Goal: Information Seeking & Learning: Compare options

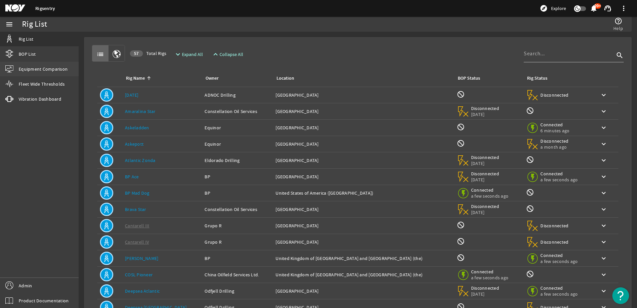
click at [31, 69] on span "Equipment Comparison" at bounding box center [43, 69] width 49 height 7
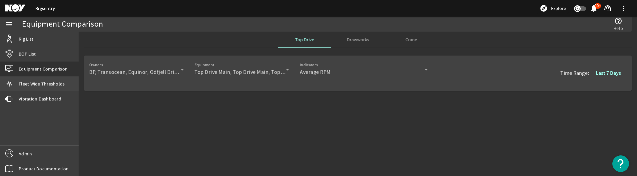
click at [30, 84] on span "Fleet Wide Thresholds" at bounding box center [42, 84] width 46 height 7
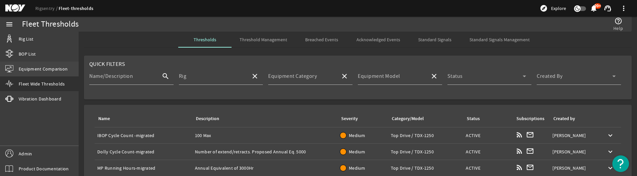
click at [28, 71] on span "Equipment Comparison" at bounding box center [43, 69] width 49 height 7
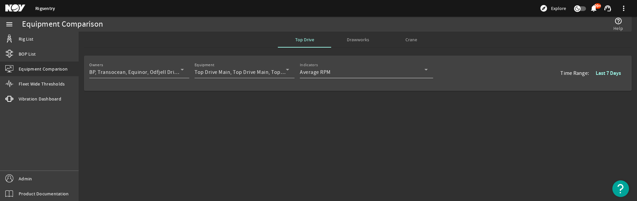
click at [328, 74] on span "Average RPM" at bounding box center [315, 72] width 31 height 7
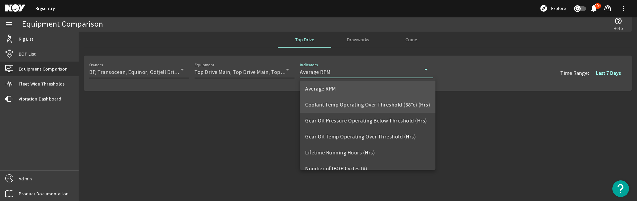
click at [324, 107] on span "Coolant Temp Operating Over Threshold (38°c) (Hrs)" at bounding box center [367, 105] width 125 height 8
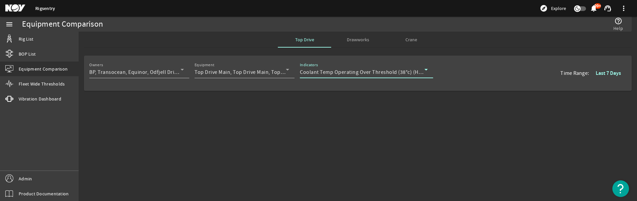
click at [327, 75] on span "Coolant Temp Operating Over Threshold (38°c) (Hrs)" at bounding box center [362, 72] width 125 height 7
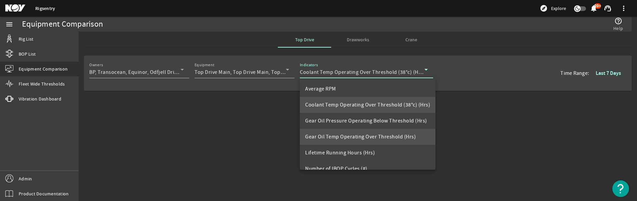
click at [327, 134] on span "Gear Oil Temp Operating Over Threshold (Hrs)" at bounding box center [360, 137] width 111 height 8
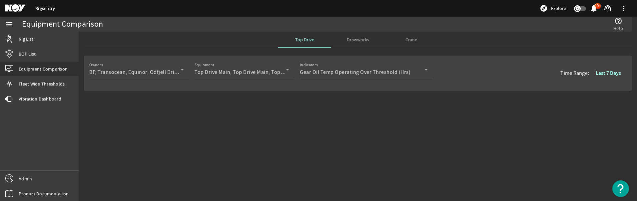
click at [602, 73] on b "Last 7 Days" at bounding box center [608, 73] width 25 height 7
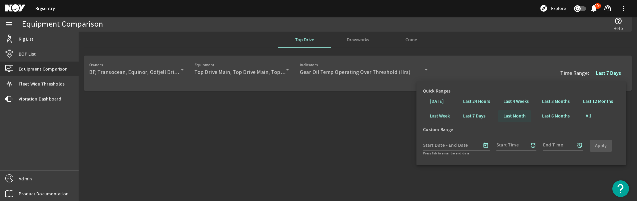
click at [515, 116] on b "Last Month" at bounding box center [514, 116] width 22 height 7
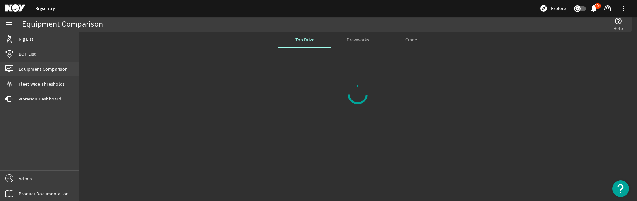
drag, startPoint x: 37, startPoint y: 81, endPoint x: 35, endPoint y: 75, distance: 6.3
click at [37, 81] on span "Fleet Wide Thresholds" at bounding box center [42, 84] width 46 height 7
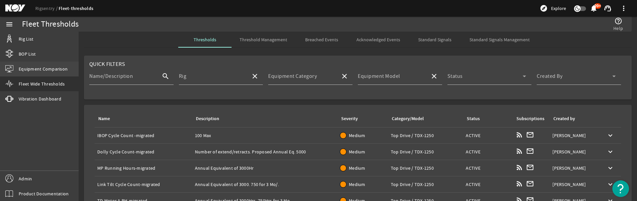
click at [34, 72] on span "Equipment Comparison" at bounding box center [43, 69] width 49 height 7
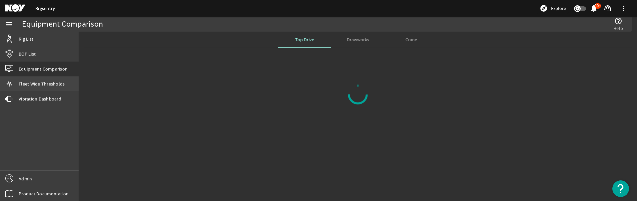
click at [57, 84] on span "Fleet Wide Thresholds" at bounding box center [42, 84] width 46 height 7
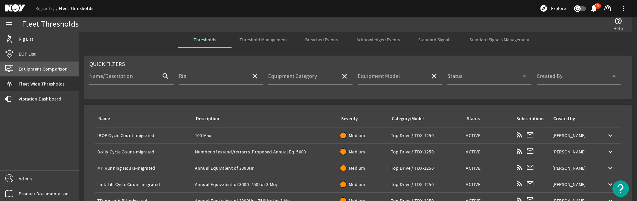
click at [41, 64] on link "Equipment Comparison" at bounding box center [39, 69] width 79 height 15
